Goal: Task Accomplishment & Management: Complete application form

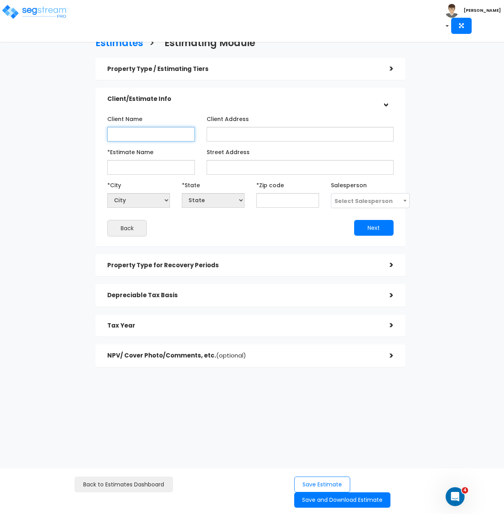
click at [133, 133] on input "Client Name" at bounding box center [150, 134] width 87 height 15
click at [150, 134] on input "Client Name" at bounding box center [150, 134] width 87 height 15
type input "WSH TX Branford, LLC"
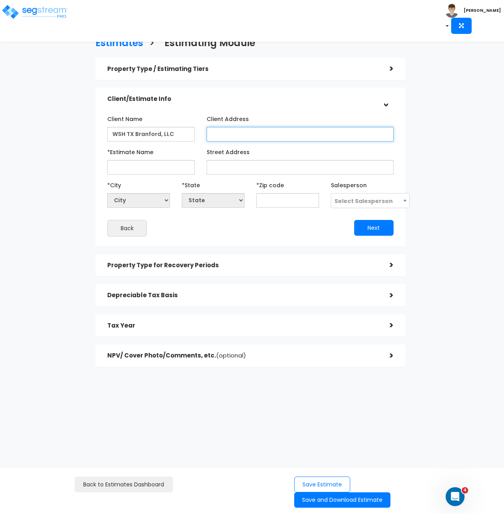
click at [221, 133] on input "Client Address" at bounding box center [300, 134] width 187 height 15
type input "[STREET_ADDRESS]"
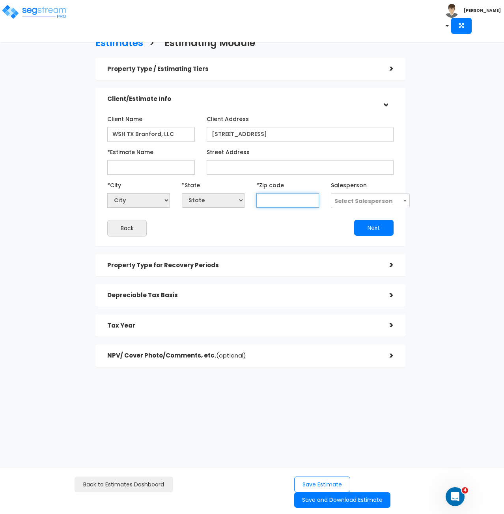
click at [271, 198] on input "text" at bounding box center [287, 200] width 63 height 15
type input "77"
select select "[GEOGRAPHIC_DATA]"
type input "77479"
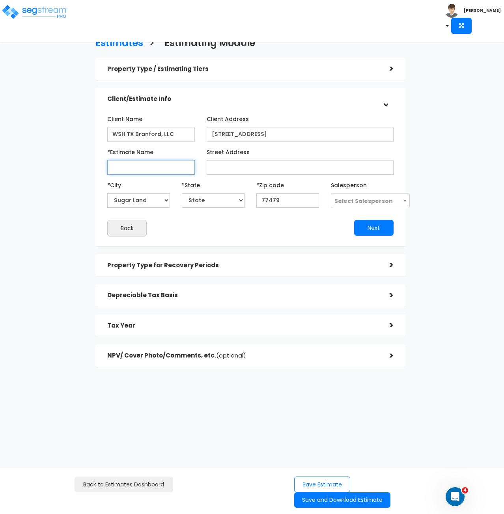
click at [126, 167] on input "*Estimate Name" at bounding box center [150, 167] width 87 height 15
drag, startPoint x: 176, startPoint y: 134, endPoint x: 58, endPoint y: 123, distance: 118.7
click at [58, 123] on div "Estimates > Estimating Module Property Type / Estimating Tiers > *Property Type…" at bounding box center [250, 203] width 410 height 437
click at [122, 171] on input "*Estimate Name" at bounding box center [150, 167] width 87 height 15
paste input "WSH TX Branford, LLC"
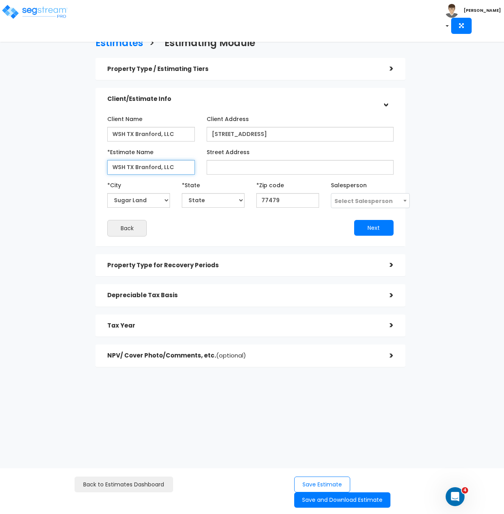
type input "WSH TX Branford, LLC"
drag, startPoint x: 274, startPoint y: 134, endPoint x: 137, endPoint y: 107, distance: 139.7
click at [137, 107] on div "Client Name WSH TX Branford, LLC Client Address 7616 Branford Place *Estimate N…" at bounding box center [249, 174] width 309 height 144
click at [220, 170] on input "Street Address" at bounding box center [300, 167] width 187 height 15
paste input "[STREET_ADDRESS]"
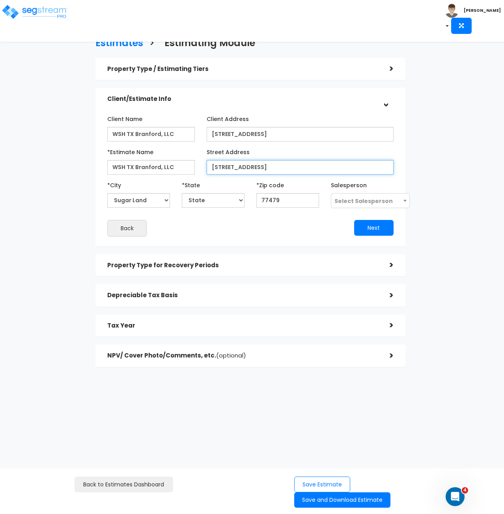
type input "[STREET_ADDRESS]"
click at [352, 201] on span "Select Salesperson" at bounding box center [363, 201] width 58 height 8
click at [350, 198] on span "Select Salesperson" at bounding box center [363, 201] width 58 height 8
click at [311, 294] on h5 "Depreciable Tax Basis" at bounding box center [242, 295] width 270 height 7
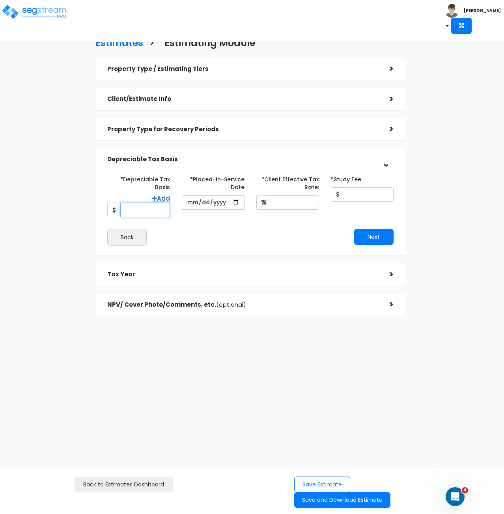
click at [142, 212] on input "*Depreciable Tax Basis" at bounding box center [145, 210] width 50 height 15
type input "10,837,500"
click at [196, 201] on input "date" at bounding box center [213, 202] width 63 height 15
type input "[DATE]"
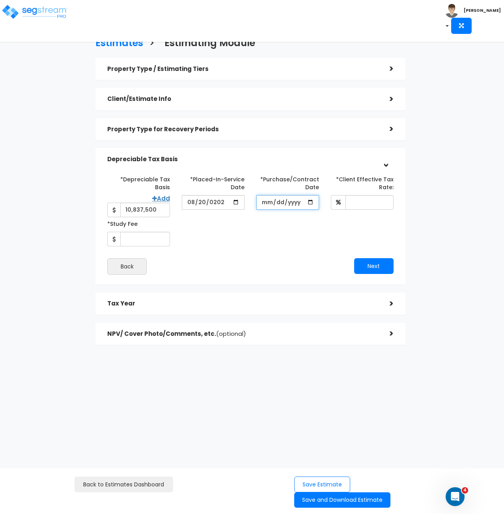
click at [268, 202] on input "*Purchase/Contract Date" at bounding box center [287, 202] width 63 height 15
type input "[DATE]"
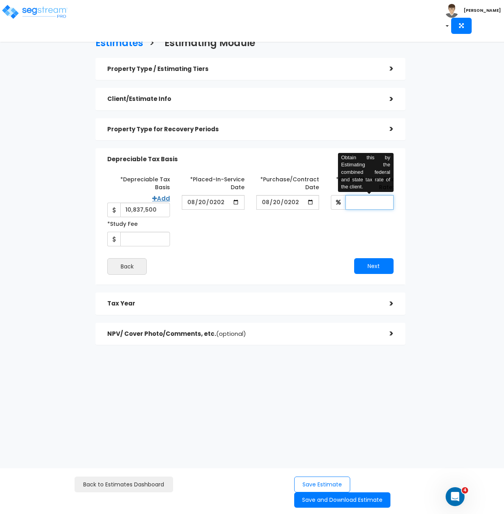
click at [371, 203] on input "*Client Effective Tax Rate:" at bounding box center [369, 202] width 48 height 15
type input "35"
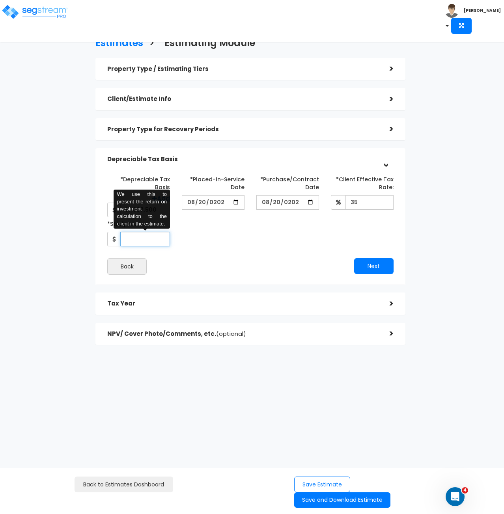
click at [136, 244] on input "*Study Fee" at bounding box center [145, 239] width 50 height 15
type input "10,000"
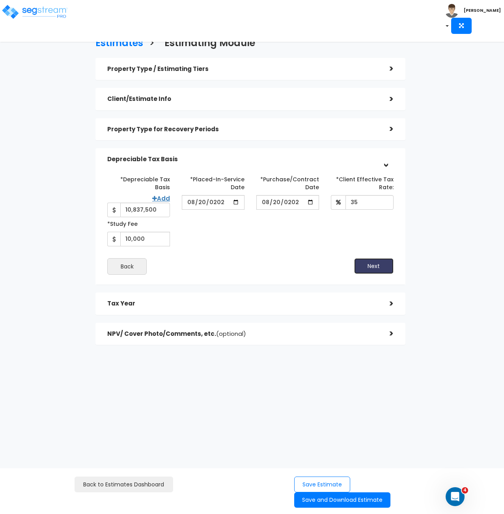
click at [362, 266] on button "Next" at bounding box center [373, 266] width 39 height 16
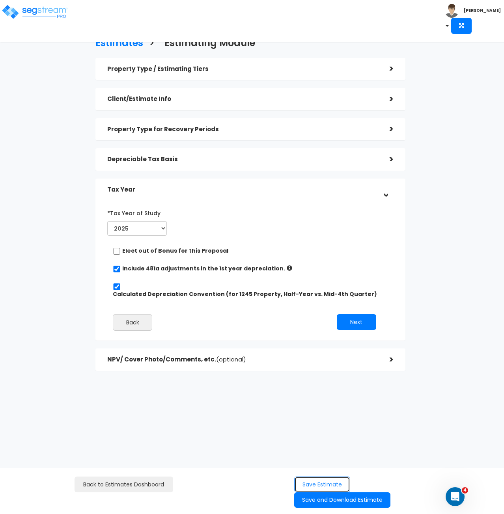
click at [314, 480] on button "Save Estimate" at bounding box center [322, 484] width 56 height 16
